Goal: Subscribe to service/newsletter

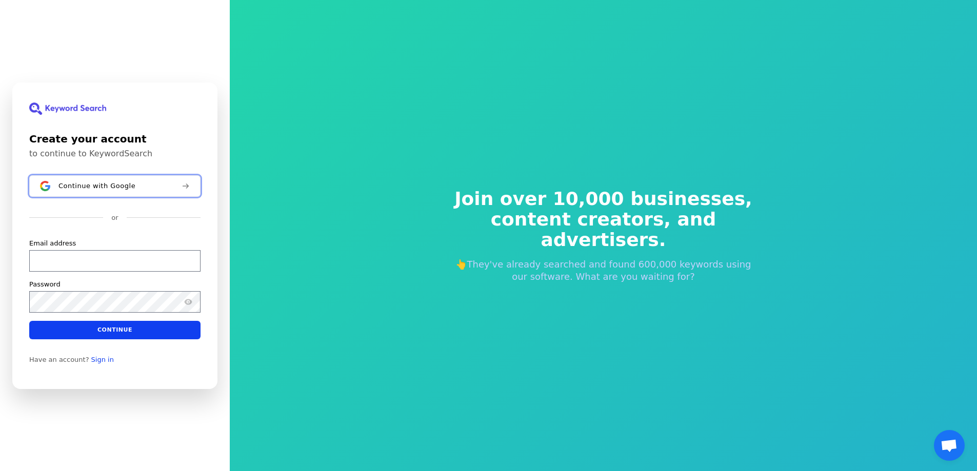
click at [117, 185] on span "Continue with Google" at bounding box center [96, 186] width 77 height 8
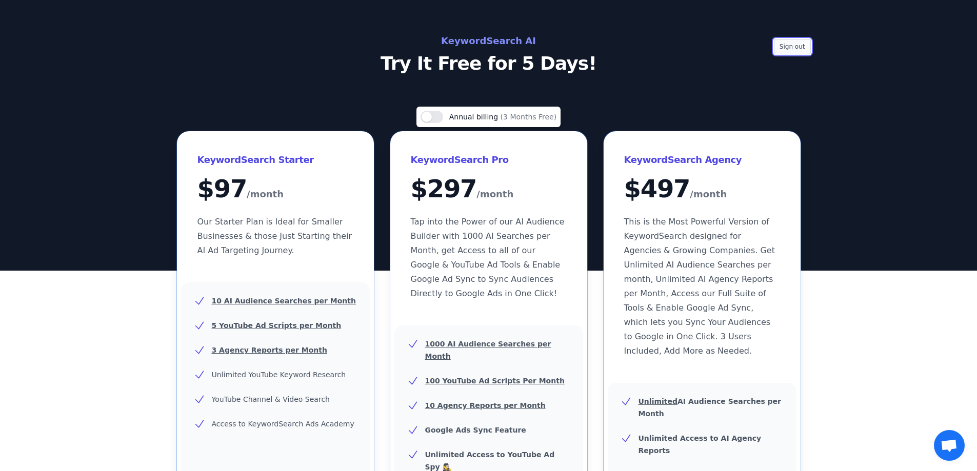
click at [796, 46] on button "Sign out" at bounding box center [792, 46] width 37 height 15
